Goal: Transaction & Acquisition: Purchase product/service

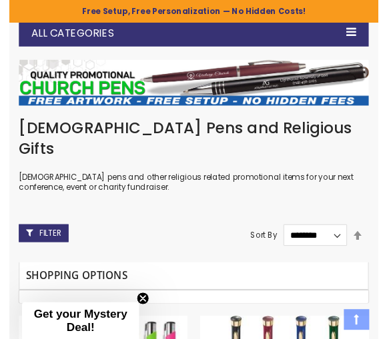
scroll to position [133, 0]
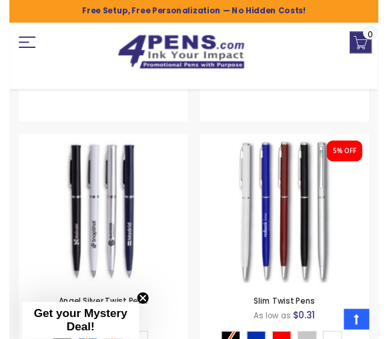
scroll to position [866, 0]
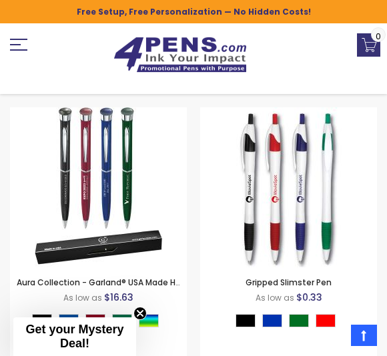
scroll to position [634, 0]
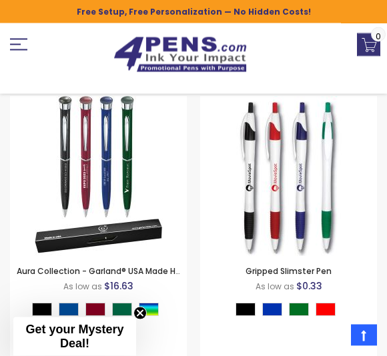
click at [97, 266] on link "Aura Collection - Garland® USA Made Hefty High Gloss Chrome Accents Pearlescent…" at bounding box center [256, 271] width 478 height 11
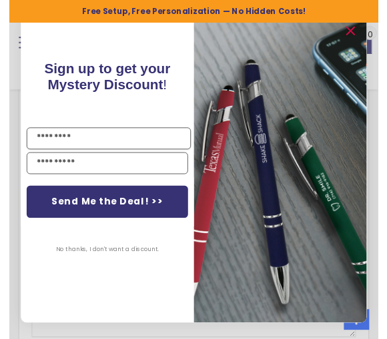
scroll to position [822, 0]
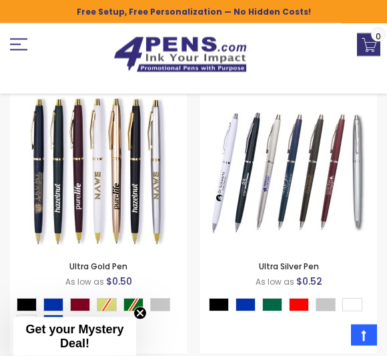
scroll to position [1192, 0]
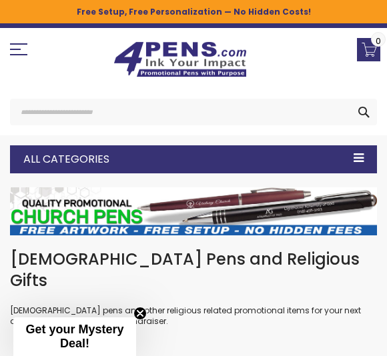
click at [361, 147] on div "All Categories" at bounding box center [193, 159] width 367 height 28
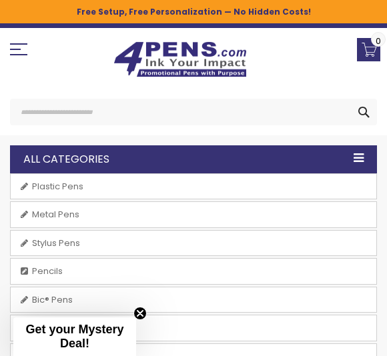
click at [44, 245] on span "Stylus Pens" at bounding box center [56, 243] width 48 height 12
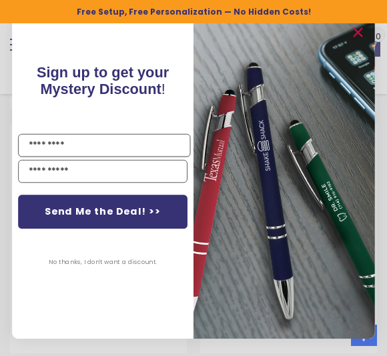
scroll to position [1294, 0]
click at [39, 139] on input "Name" at bounding box center [104, 145] width 172 height 23
type input "******"
click at [39, 168] on input "YOUR EMAIL" at bounding box center [102, 171] width 169 height 23
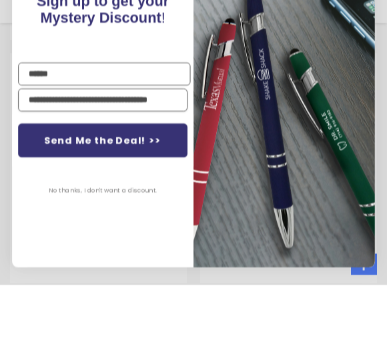
type input "**********"
click at [31, 186] on div "Send Me the Deal! >>" at bounding box center [102, 212] width 181 height 52
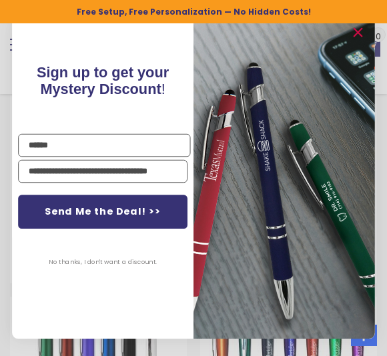
click at [52, 209] on button "Send Me the Deal! >>" at bounding box center [102, 212] width 169 height 34
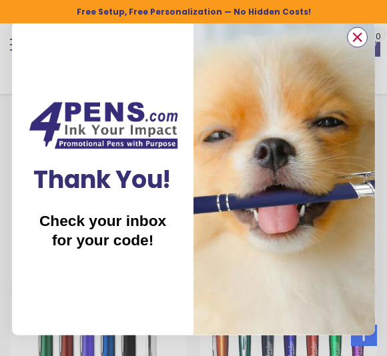
click at [358, 41] on circle "Close dialog" at bounding box center [357, 37] width 19 height 19
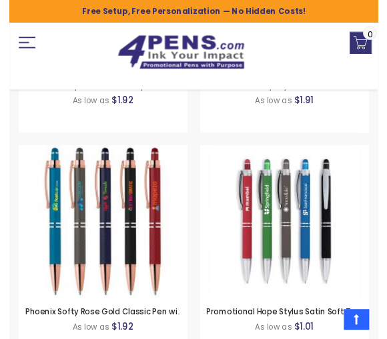
scroll to position [8945, 0]
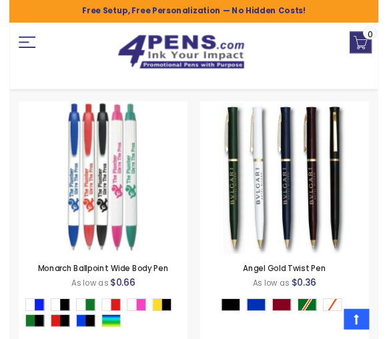
scroll to position [2382, 0]
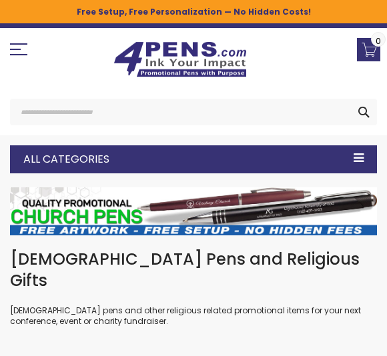
click at [365, 149] on div "All Categories" at bounding box center [193, 159] width 367 height 28
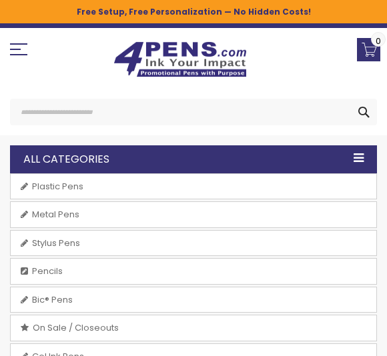
click at [159, 232] on link "Stylus Pens" at bounding box center [193, 243] width 365 height 25
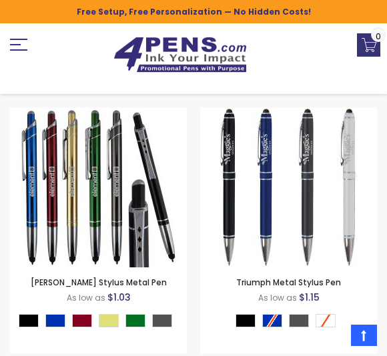
scroll to position [7912, 0]
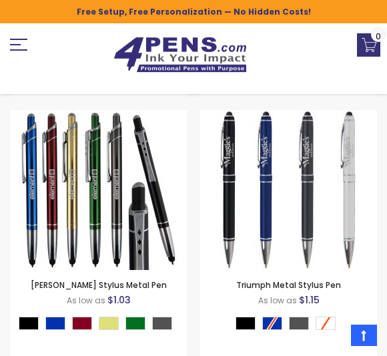
click at [347, 157] on img at bounding box center [289, 190] width 160 height 160
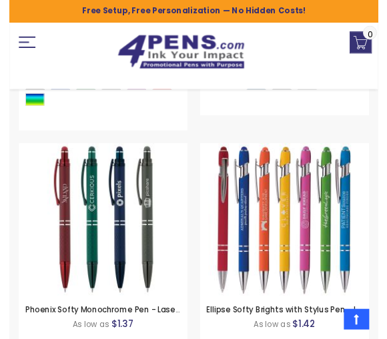
scroll to position [8711, 0]
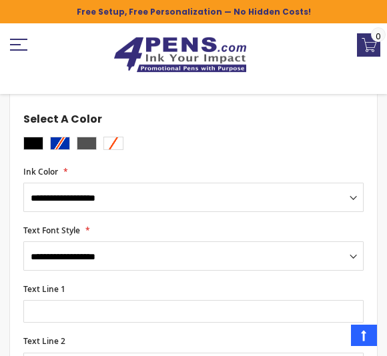
scroll to position [543, 0]
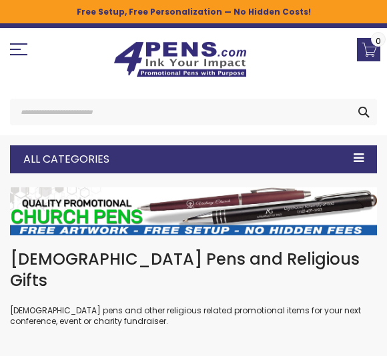
click at [361, 163] on div "All Categories" at bounding box center [193, 159] width 367 height 28
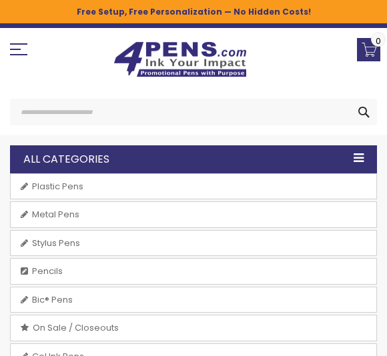
click at [57, 245] on span "Stylus Pens" at bounding box center [56, 243] width 48 height 12
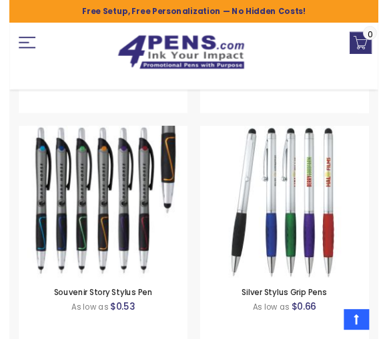
scroll to position [2512, 0]
